Goal: Find specific page/section: Find specific page/section

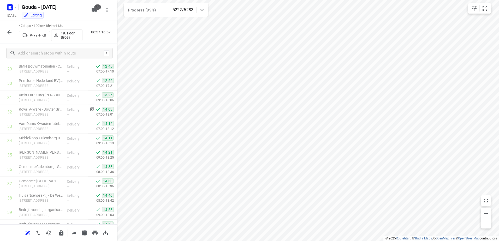
scroll to position [568, 0]
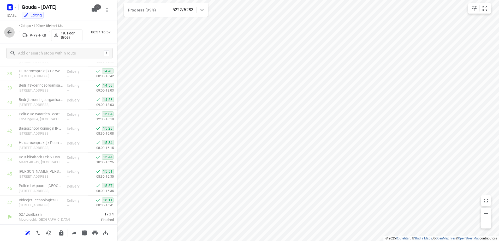
click at [9, 32] on icon "button" at bounding box center [9, 32] width 6 height 6
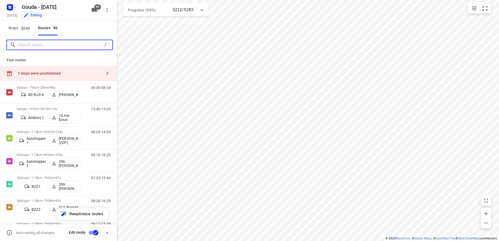
click at [35, 46] on input "Search routes" at bounding box center [59, 45] width 83 height 8
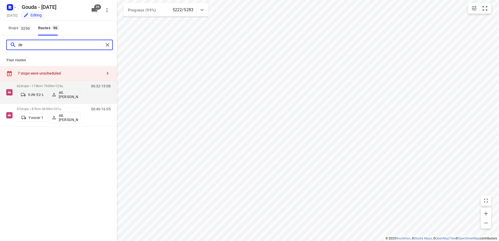
type input "d"
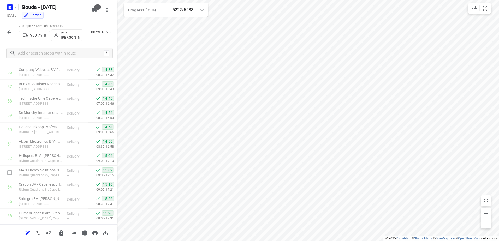
scroll to position [940, 0]
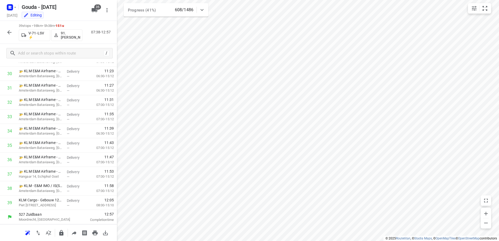
scroll to position [438, 0]
click at [5, 33] on button "button" at bounding box center [9, 32] width 10 height 10
